Goal: Task Accomplishment & Management: Use online tool/utility

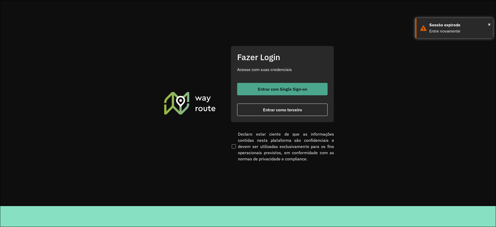
click at [259, 87] on span "Entrar com Single Sign-on" at bounding box center [282, 89] width 49 height 4
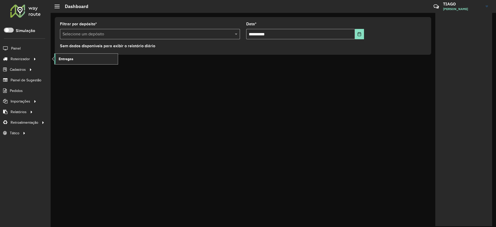
click at [57, 60] on link "Entregas" at bounding box center [86, 59] width 63 height 10
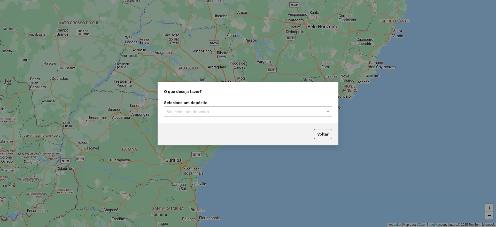
click at [227, 109] on input "text" at bounding box center [243, 112] width 152 height 6
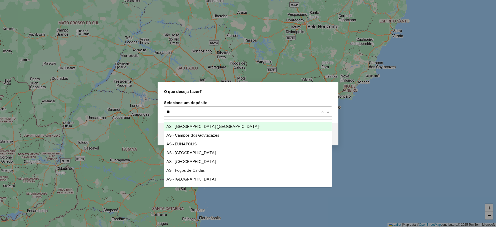
type input "*"
click at [299, 54] on div "O que deseja fazer? Selecione um depósito Selecione um depósito Voltar" at bounding box center [248, 113] width 496 height 227
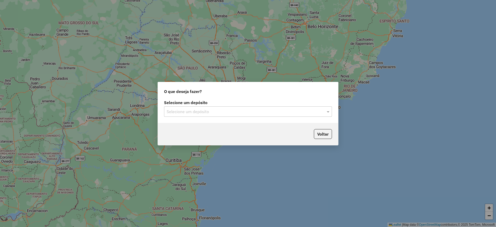
click at [293, 110] on input "text" at bounding box center [243, 112] width 152 height 6
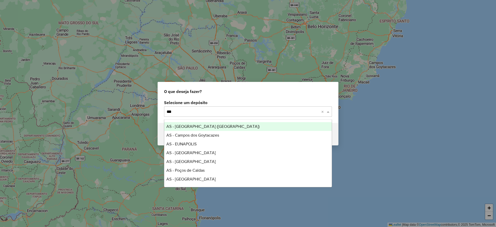
type input "****"
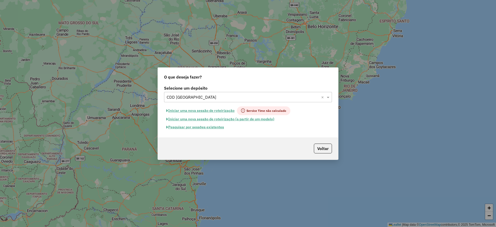
click at [206, 127] on button "Pesquisar por sessões existentes" at bounding box center [195, 127] width 62 height 8
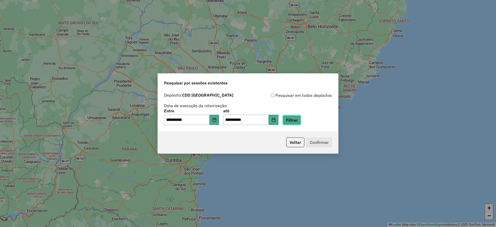
click at [294, 120] on button "Filtrar" at bounding box center [292, 120] width 18 height 10
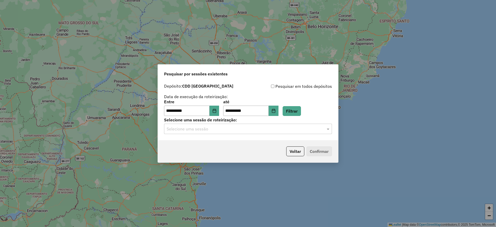
click at [220, 128] on input "text" at bounding box center [243, 129] width 152 height 6
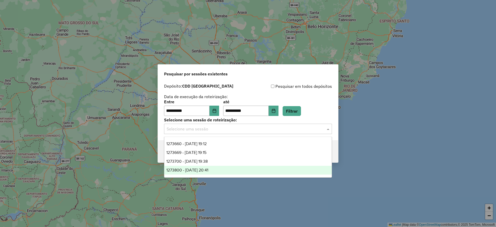
drag, startPoint x: 217, startPoint y: 171, endPoint x: 220, endPoint y: 172, distance: 3.4
click at [217, 171] on div "1273800 - 11/09/2025 20:41" at bounding box center [247, 170] width 167 height 9
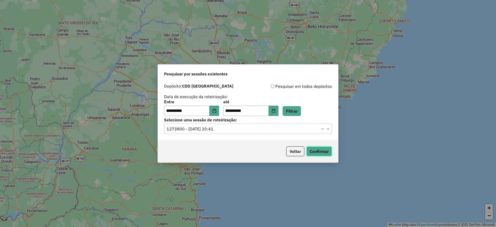
click at [325, 153] on button "Confirmar" at bounding box center [319, 151] width 26 height 10
click at [264, 130] on input "text" at bounding box center [243, 129] width 152 height 6
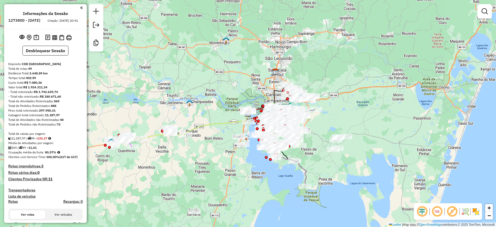
click at [424, 208] on em at bounding box center [422, 211] width 12 height 12
click at [452, 212] on em at bounding box center [452, 211] width 12 height 12
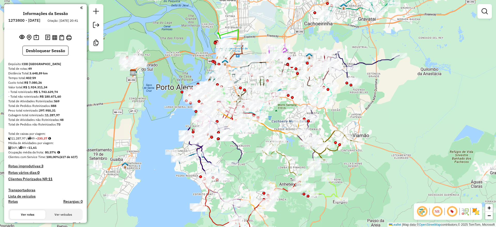
drag, startPoint x: 302, startPoint y: 108, endPoint x: 354, endPoint y: 112, distance: 52.1
click at [354, 112] on div "Janela de atendimento Grade de atendimento Capacidade Transportadoras Veículos …" at bounding box center [248, 113] width 496 height 227
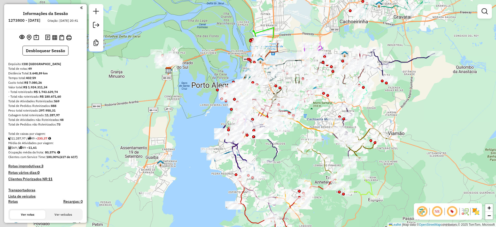
drag, startPoint x: 204, startPoint y: 105, endPoint x: 198, endPoint y: 104, distance: 6.6
click at [204, 105] on div "Rota 28 - Placa RDT7J19 74444094 - ISMAEL DAL CASTEL Janela de atendimento Grad…" at bounding box center [248, 113] width 496 height 227
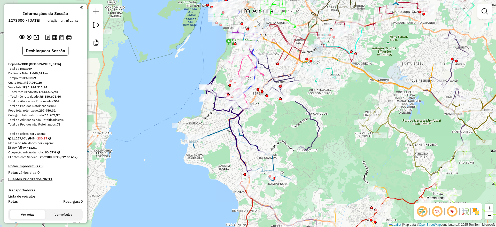
drag, startPoint x: 155, startPoint y: 82, endPoint x: 195, endPoint y: 72, distance: 41.4
click at [195, 72] on div "Janela de atendimento Grade de atendimento Capacidade Transportadoras Veículos …" at bounding box center [248, 113] width 496 height 227
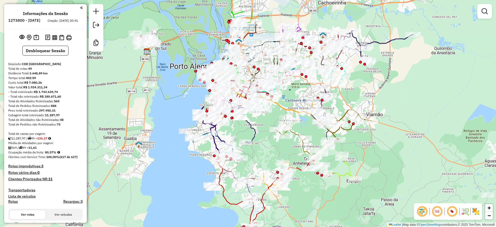
drag, startPoint x: 290, startPoint y: 62, endPoint x: 294, endPoint y: 98, distance: 35.9
click at [294, 98] on div "Rota 40 - Placa RKY6G98 74446907 - 61.268.241 LTDA Janela de atendimento Grade …" at bounding box center [248, 113] width 496 height 227
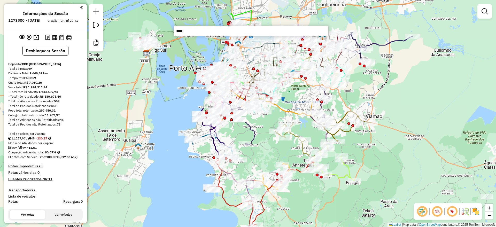
type input "*****"
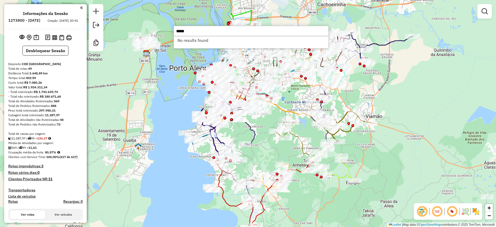
click at [387, 75] on div "Rota 18 - Placa RLJ0G47 08261060 - ARMAZEM GUEDES Janela de atendimento Grade d…" at bounding box center [248, 113] width 496 height 227
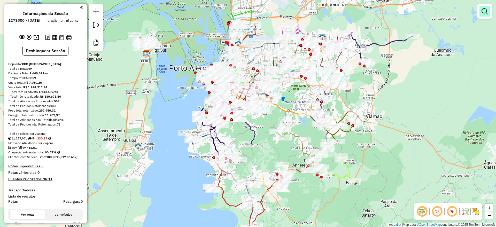
click at [486, 10] on em at bounding box center [485, 11] width 6 height 6
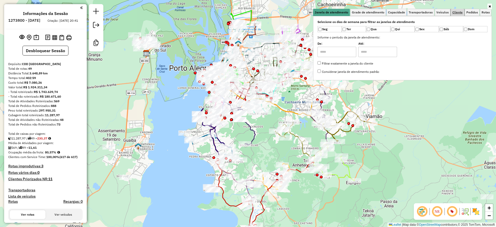
click at [458, 12] on span "Cliente" at bounding box center [457, 12] width 10 height 3
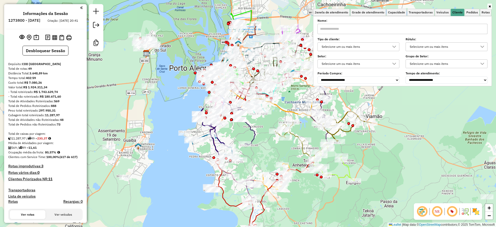
click at [356, 46] on div "Selecione um ou mais itens" at bounding box center [354, 47] width 69 height 8
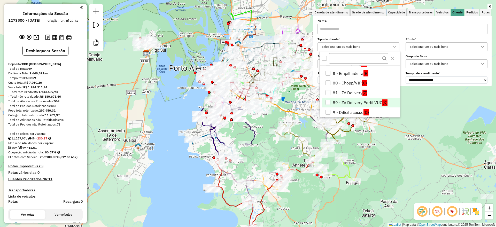
scroll to position [129, 0]
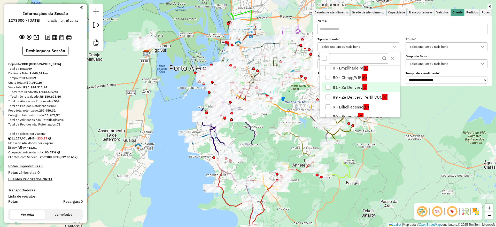
click at [345, 87] on li "81 - Zé Delivery (Z)" at bounding box center [361, 87] width 78 height 10
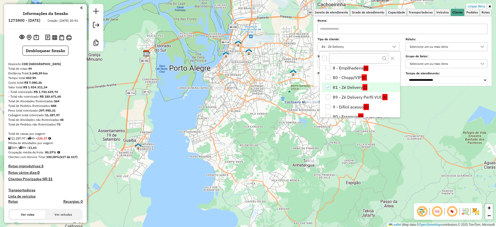
click at [277, 102] on div "Limpar filtros Janela de atendimento Grade de atendimento Capacidade Transporta…" at bounding box center [248, 113] width 496 height 227
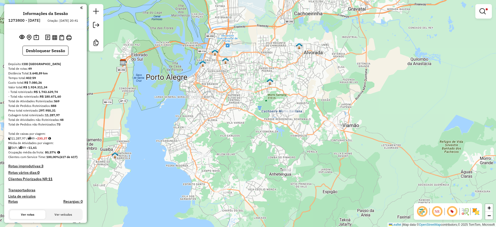
drag, startPoint x: 288, startPoint y: 104, endPoint x: 256, endPoint y: 114, distance: 32.9
click at [257, 114] on div "Limpar filtros Janela de atendimento Grade de atendimento Capacidade Transporta…" at bounding box center [248, 113] width 496 height 227
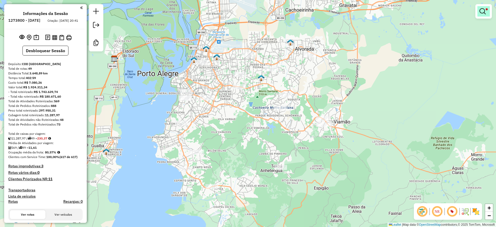
click at [482, 11] on em at bounding box center [483, 11] width 6 height 6
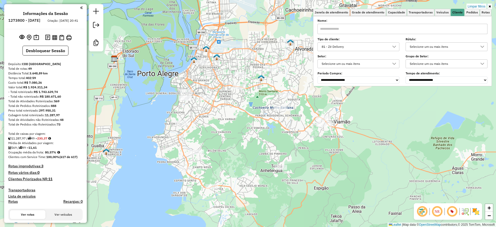
click at [388, 114] on div "Limpar filtros Janela de atendimento Grade de atendimento Capacidade Transporta…" at bounding box center [248, 113] width 496 height 227
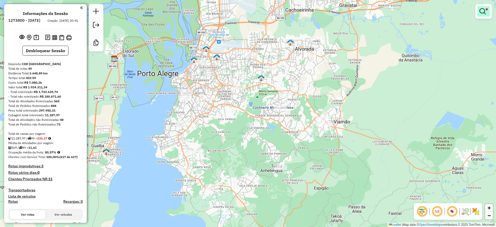
click at [485, 11] on em at bounding box center [483, 11] width 6 height 6
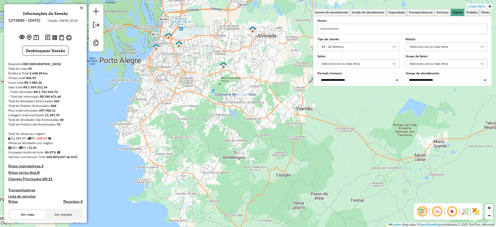
drag, startPoint x: 386, startPoint y: 95, endPoint x: 347, endPoint y: 81, distance: 40.5
click at [347, 81] on div "Limpar filtros Janela de atendimento Grade de atendimento Capacidade Transporta…" at bounding box center [248, 113] width 496 height 227
click at [475, 5] on link "Limpar filtros" at bounding box center [477, 7] width 20 height 6
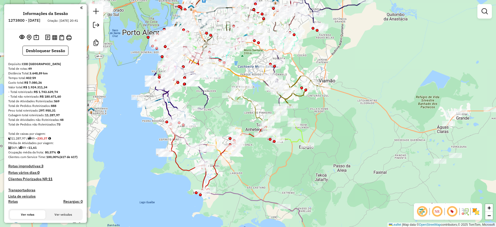
drag, startPoint x: 342, startPoint y: 111, endPoint x: 225, endPoint y: 82, distance: 119.9
click at [364, 83] on div "Janela de atendimento Grade de atendimento Capacidade Transportadoras Veículos …" at bounding box center [248, 113] width 496 height 227
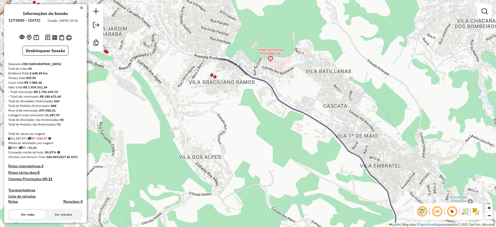
drag, startPoint x: 248, startPoint y: 48, endPoint x: 245, endPoint y: 129, distance: 81.4
click at [245, 129] on div "Janela de atendimento Grade de atendimento Capacidade Transportadoras Veículos …" at bounding box center [248, 113] width 496 height 227
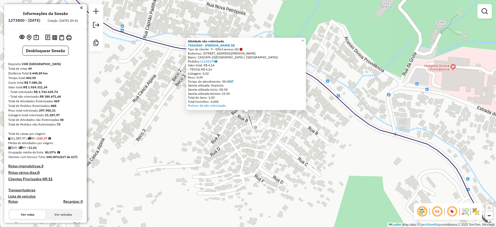
click at [217, 130] on div "Atividade não roteirizada 74424559 - JORDANIO SILVEIRA DE Tipo de cliente: 9 - …" at bounding box center [248, 113] width 496 height 227
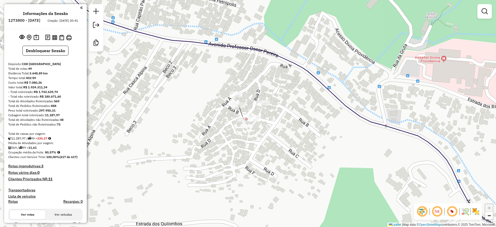
drag, startPoint x: 258, startPoint y: 113, endPoint x: 249, endPoint y: 105, distance: 12.6
click at [249, 105] on div "Janela de atendimento Grade de atendimento Capacidade Transportadoras Veículos …" at bounding box center [248, 113] width 496 height 227
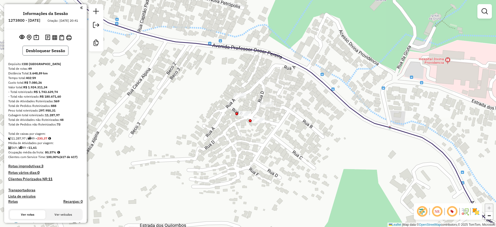
click at [53, 56] on button "Desbloquear Sessão" at bounding box center [45, 51] width 46 height 10
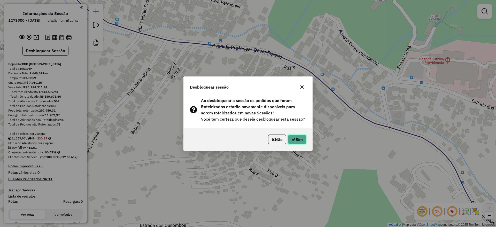
click at [304, 141] on button "Sim" at bounding box center [297, 140] width 18 height 10
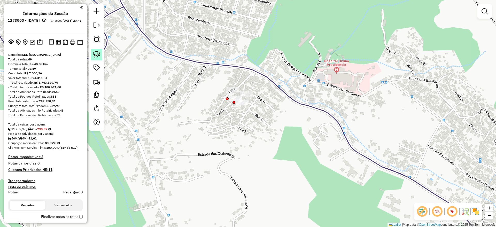
click at [97, 53] on img at bounding box center [96, 54] width 7 height 7
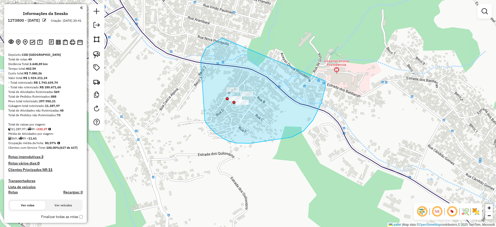
drag, startPoint x: 201, startPoint y: 61, endPoint x: 322, endPoint y: 71, distance: 122.1
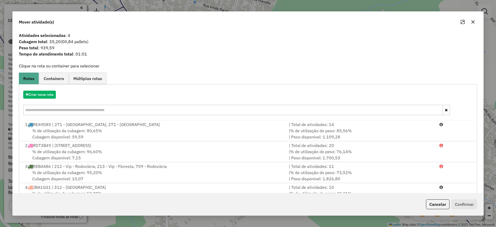
click at [473, 21] on icon "button" at bounding box center [473, 21] width 3 height 3
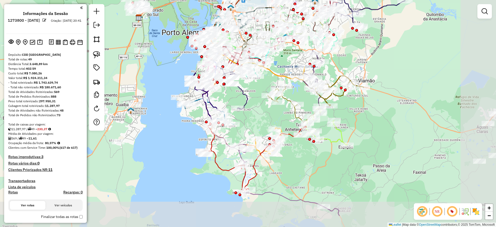
drag, startPoint x: 195, startPoint y: 98, endPoint x: 171, endPoint y: 78, distance: 31.5
click at [162, 72] on div "Janela de atendimento Grade de atendimento Capacidade Transportadoras Veículos …" at bounding box center [248, 113] width 496 height 227
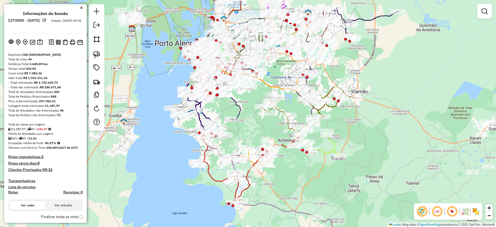
drag, startPoint x: 156, startPoint y: 83, endPoint x: 161, endPoint y: 105, distance: 22.6
click at [154, 103] on div "Janela de atendimento Grade de atendimento Capacidade Transportadoras Veículos …" at bounding box center [248, 113] width 496 height 227
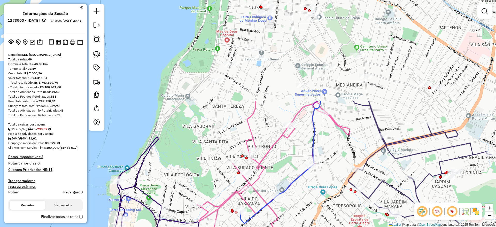
drag, startPoint x: 212, startPoint y: 47, endPoint x: 194, endPoint y: 168, distance: 122.9
click at [188, 174] on div "Janela de atendimento Grade de atendimento Capacidade Transportadoras Veículos …" at bounding box center [248, 113] width 496 height 227
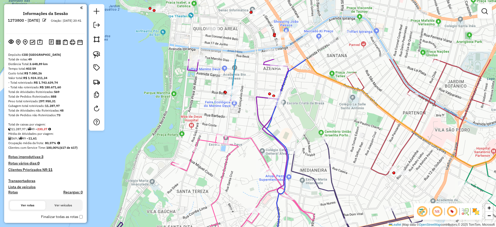
drag, startPoint x: 252, startPoint y: 74, endPoint x: 218, endPoint y: 156, distance: 88.8
click at [218, 156] on div "Janela de atendimento Grade de atendimento Capacidade Transportadoras Veículos …" at bounding box center [248, 113] width 496 height 227
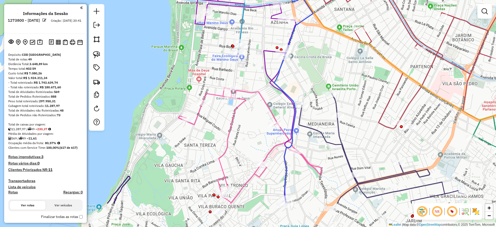
drag, startPoint x: 210, startPoint y: 106, endPoint x: 193, endPoint y: 130, distance: 29.7
click at [193, 132] on div "Janela de atendimento Grade de atendimento Capacidade Transportadoras Veículos …" at bounding box center [248, 113] width 496 height 227
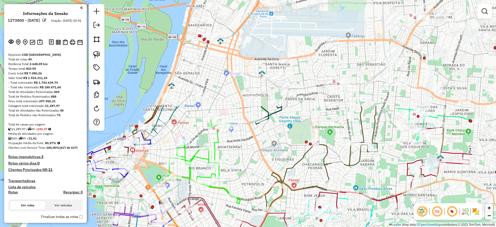
drag, startPoint x: 316, startPoint y: 20, endPoint x: 243, endPoint y: 149, distance: 148.3
click at [243, 149] on div "Janela de atendimento Grade de atendimento Capacidade Transportadoras Veículos …" at bounding box center [248, 113] width 496 height 227
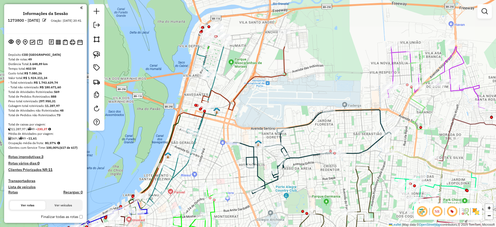
drag, startPoint x: 260, startPoint y: 39, endPoint x: 257, endPoint y: 109, distance: 69.3
click at [257, 109] on div "Janela de atendimento Grade de atendimento Capacidade Transportadoras Veículos …" at bounding box center [248, 113] width 496 height 227
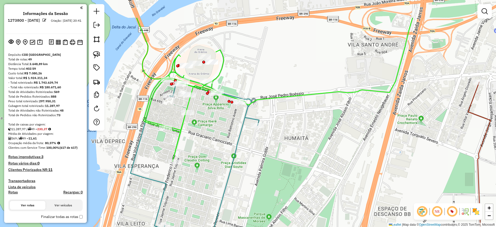
drag, startPoint x: 277, startPoint y: 37, endPoint x: 251, endPoint y: 72, distance: 42.9
click at [251, 72] on div "Janela de atendimento Grade de atendimento Capacidade Transportadoras Veículos …" at bounding box center [248, 113] width 496 height 227
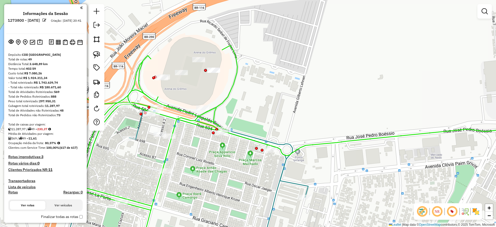
click at [234, 83] on icon at bounding box center [304, 113] width 484 height 273
select select "**********"
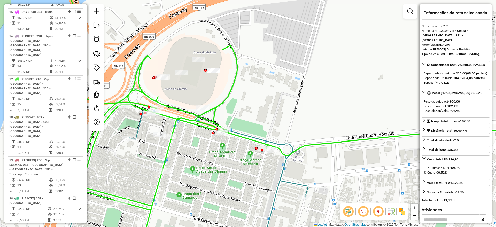
scroll to position [690, 0]
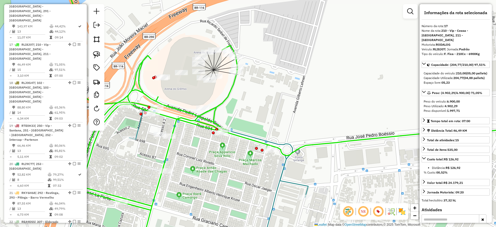
click at [241, 87] on div "Janela de atendimento Grade de atendimento Capacidade Transportadoras Veículos …" at bounding box center [248, 113] width 496 height 227
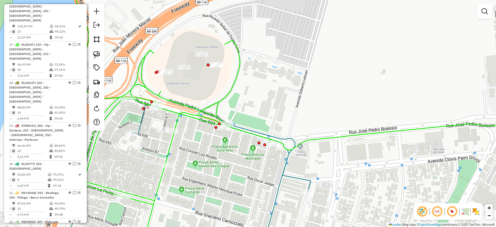
click at [208, 64] on div at bounding box center [208, 65] width 3 height 3
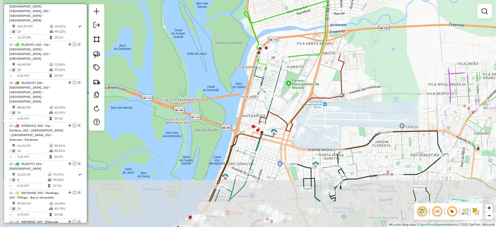
drag, startPoint x: 143, startPoint y: 92, endPoint x: 195, endPoint y: 43, distance: 71.8
click at [195, 43] on div "Janela de atendimento Grade de atendimento Capacidade Transportadoras Veículos …" at bounding box center [248, 113] width 496 height 227
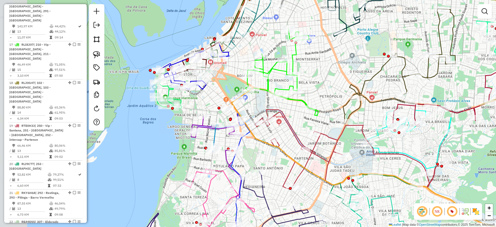
drag, startPoint x: 171, startPoint y: 81, endPoint x: 229, endPoint y: 76, distance: 58.6
click at [229, 76] on div "Janela de atendimento Grade de atendimento Capacidade Transportadoras Veículos …" at bounding box center [248, 113] width 496 height 227
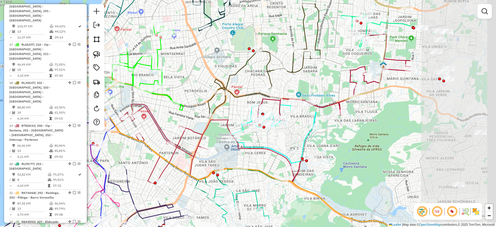
drag, startPoint x: 330, startPoint y: 75, endPoint x: 264, endPoint y: 69, distance: 65.8
click at [195, 70] on div "Rota 29 - Placa RLI9C17 74406741 - ILHA DIGITAL LTDA Janela de atendimento Grad…" at bounding box center [248, 113] width 496 height 227
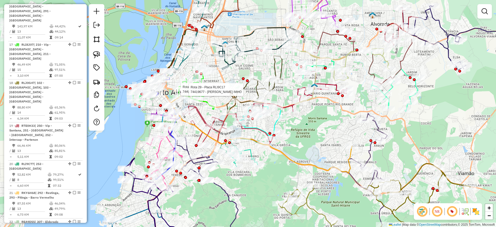
click at [325, 131] on div "Rota 29 - Placa RLI9C17 74406741 - ILHA DIGITAL LTDA Rota 29 - Placa RLI9C17 74…" at bounding box center [248, 113] width 496 height 227
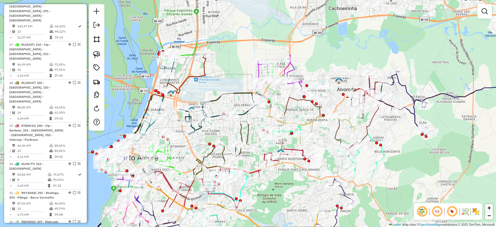
drag, startPoint x: 363, startPoint y: 68, endPoint x: 330, endPoint y: 133, distance: 73.5
click at [330, 133] on div "Janela de atendimento Grade de atendimento Capacidade Transportadoras Veículos …" at bounding box center [248, 113] width 496 height 227
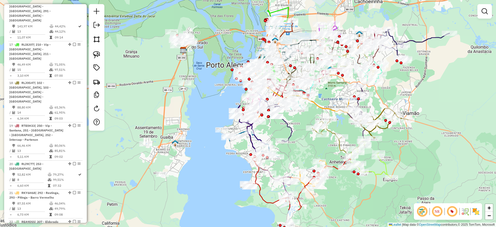
drag, startPoint x: 269, startPoint y: 46, endPoint x: 320, endPoint y: 6, distance: 64.4
click at [320, 6] on div "Janela de atendimento Grade de atendimento Capacidade Transportadoras Veículos …" at bounding box center [248, 113] width 496 height 227
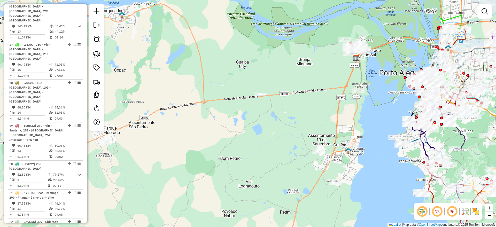
drag, startPoint x: 206, startPoint y: 55, endPoint x: 379, endPoint y: 63, distance: 173.3
click at [379, 63] on div "Janela de atendimento Grade de atendimento Capacidade Transportadoras Veículos …" at bounding box center [248, 113] width 496 height 227
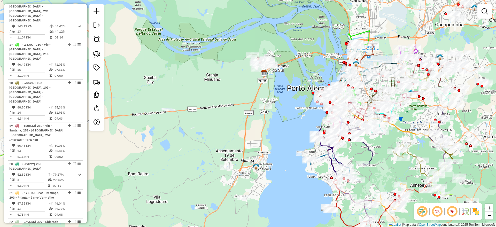
drag, startPoint x: 287, startPoint y: 70, endPoint x: 195, endPoint y: 85, distance: 93.5
click at [195, 85] on div "Janela de atendimento Grade de atendimento Capacidade Transportadoras Veículos …" at bounding box center [248, 113] width 496 height 227
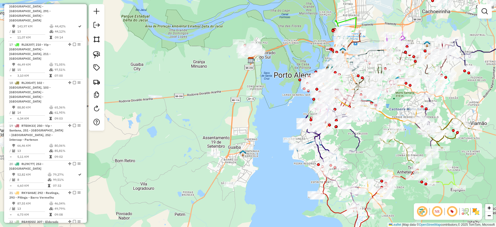
drag, startPoint x: 251, startPoint y: 146, endPoint x: 237, endPoint y: 133, distance: 18.6
click at [237, 133] on div "Janela de atendimento Grade de atendimento Capacidade Transportadoras Veículos …" at bounding box center [248, 113] width 496 height 227
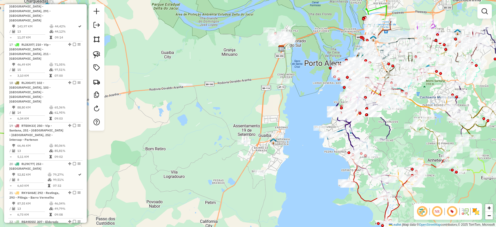
drag, startPoint x: 199, startPoint y: 109, endPoint x: 230, endPoint y: 97, distance: 32.7
click at [230, 97] on div "Janela de atendimento Grade de atendimento Capacidade Transportadoras Veículos …" at bounding box center [248, 113] width 496 height 227
